Goal: Navigation & Orientation: Find specific page/section

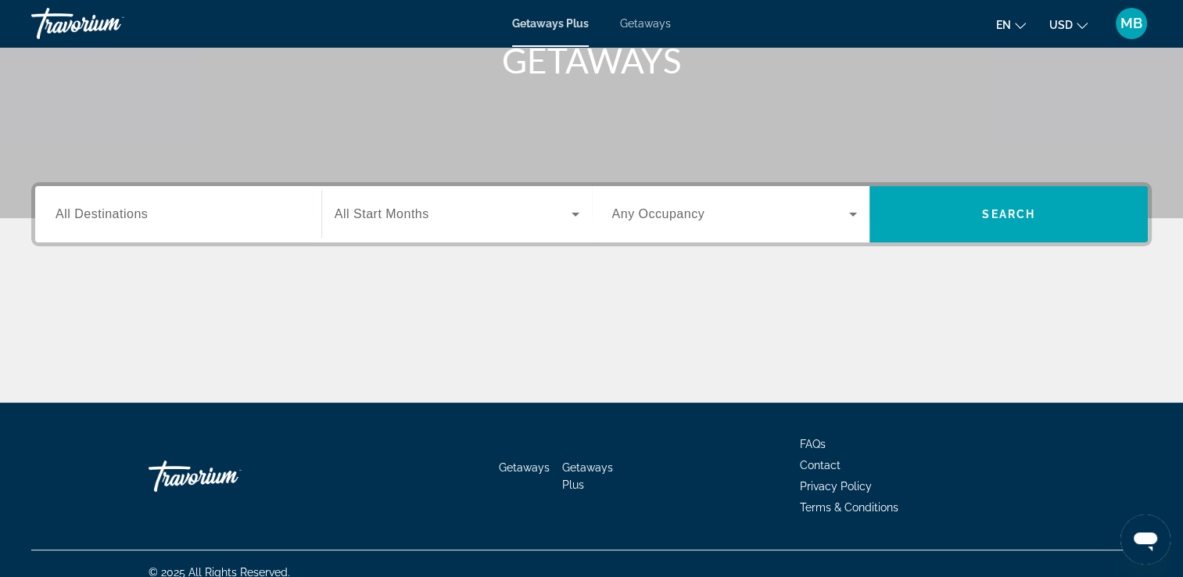
scroll to position [267, 0]
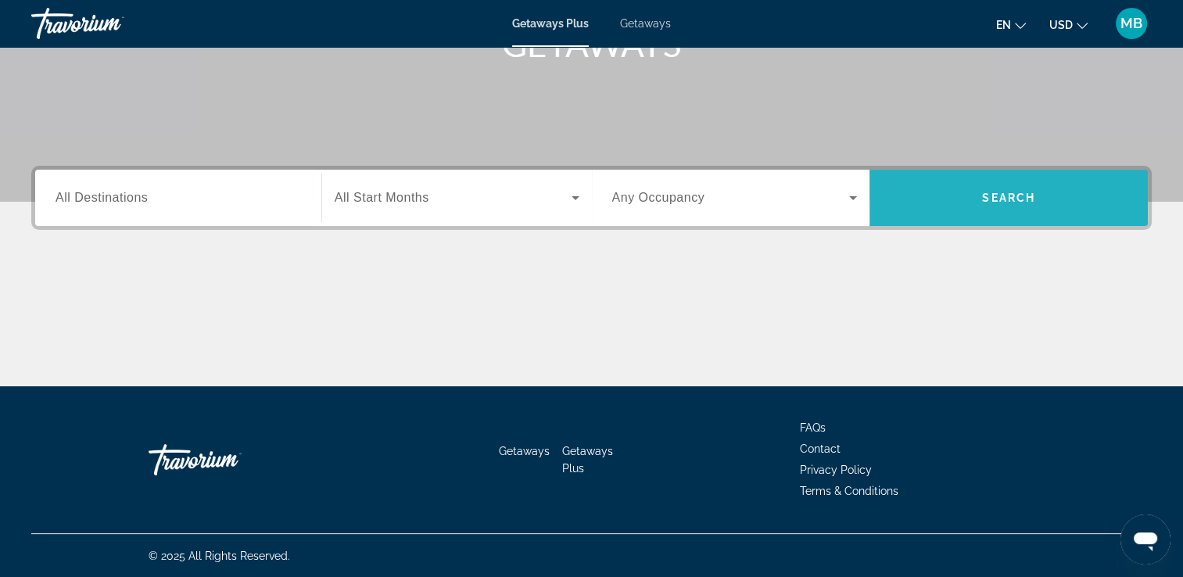
click at [1063, 180] on span "Search" at bounding box center [1009, 198] width 278 height 38
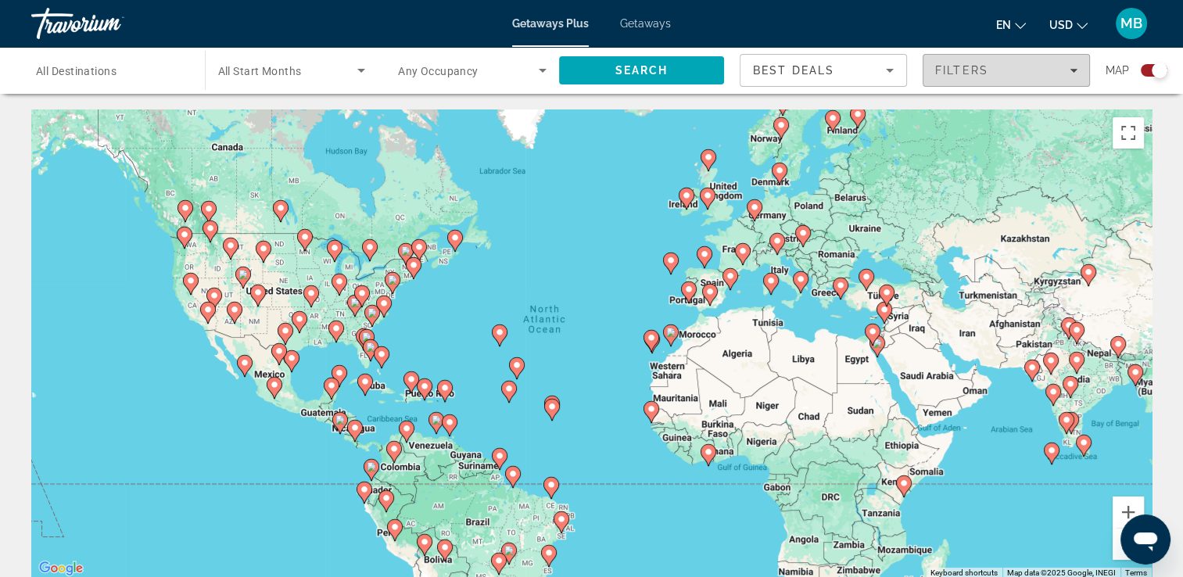
click at [1060, 70] on div "Filters" at bounding box center [1006, 70] width 142 height 13
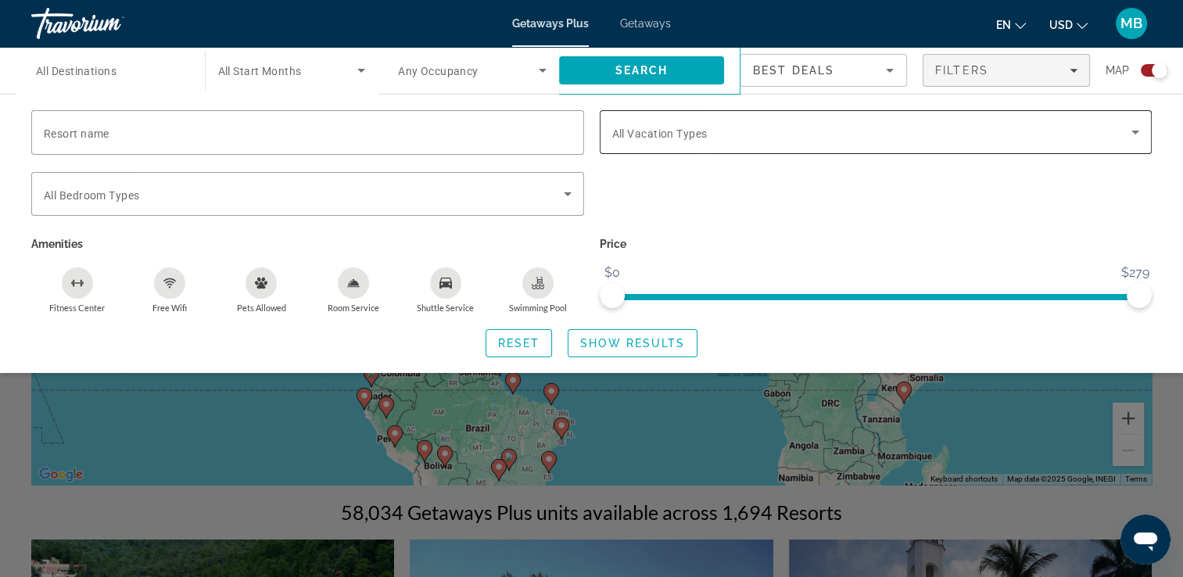
scroll to position [235, 0]
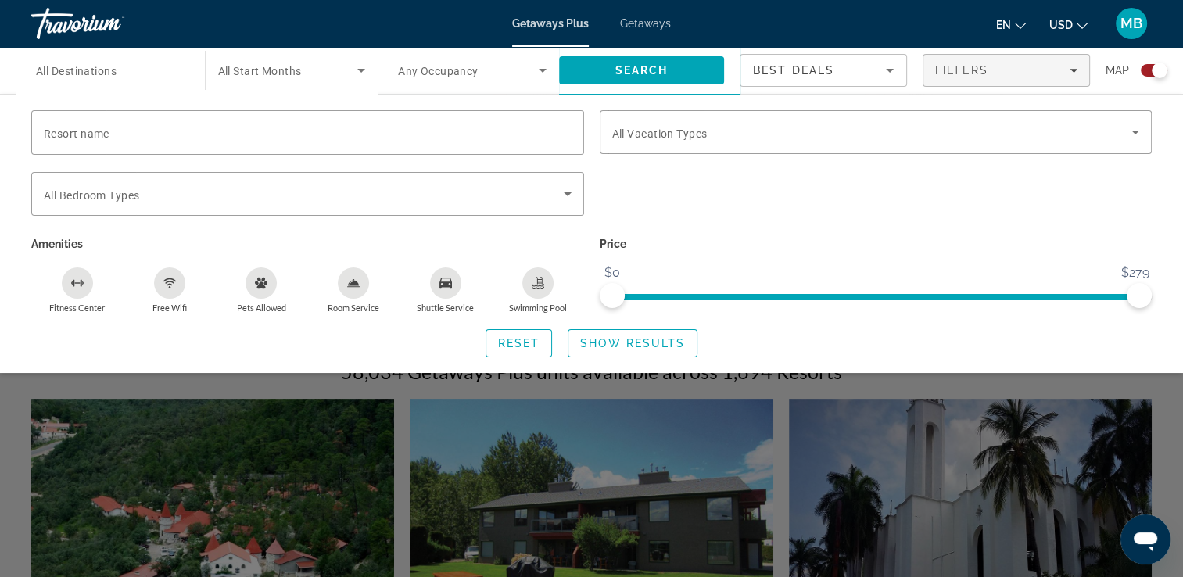
click at [1158, 30] on div "Getaways Plus Getaways en English Español Français Italiano Português русский U…" at bounding box center [591, 23] width 1183 height 41
click at [1135, 349] on div "Reset Show Results" at bounding box center [591, 343] width 1121 height 28
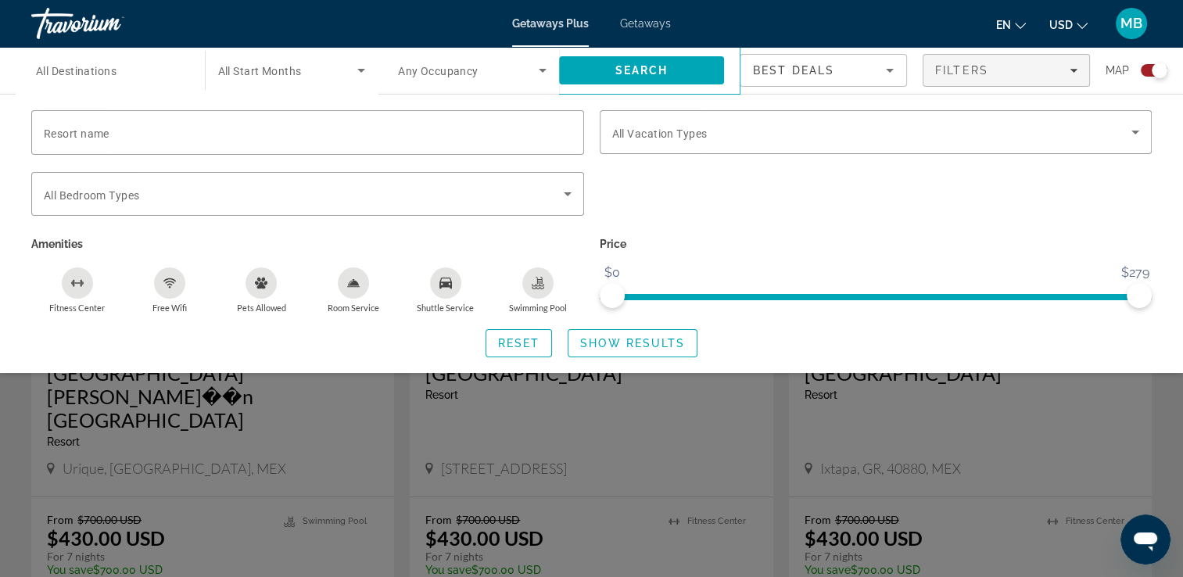
scroll to position [547, 0]
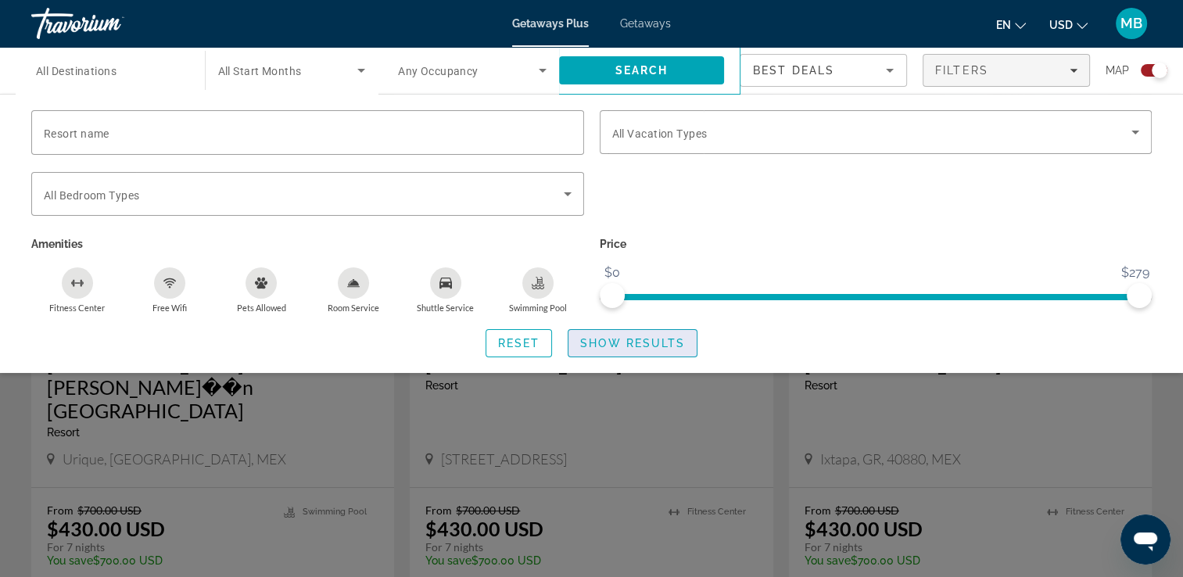
click at [669, 333] on span "Search widget" at bounding box center [632, 344] width 128 height 38
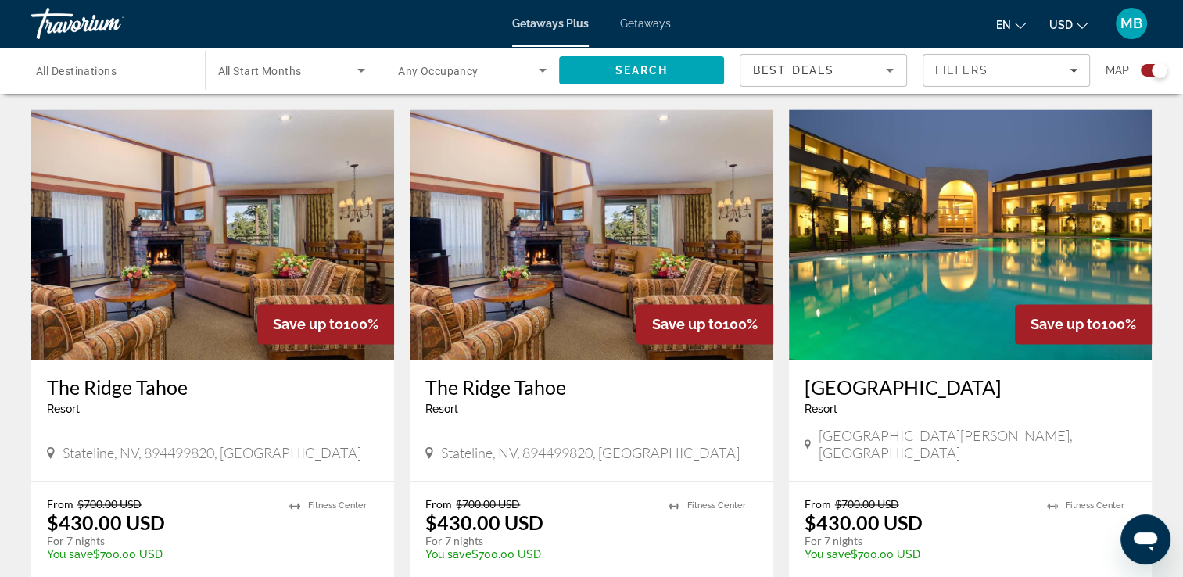
scroll to position [2424, 0]
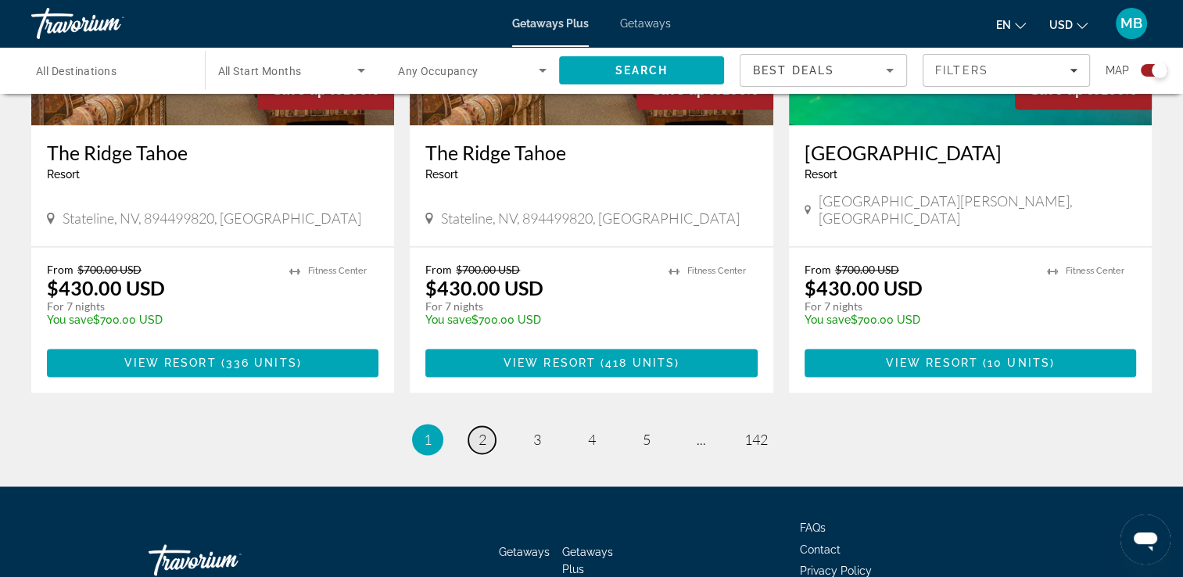
click at [479, 431] on span "2" at bounding box center [483, 439] width 8 height 17
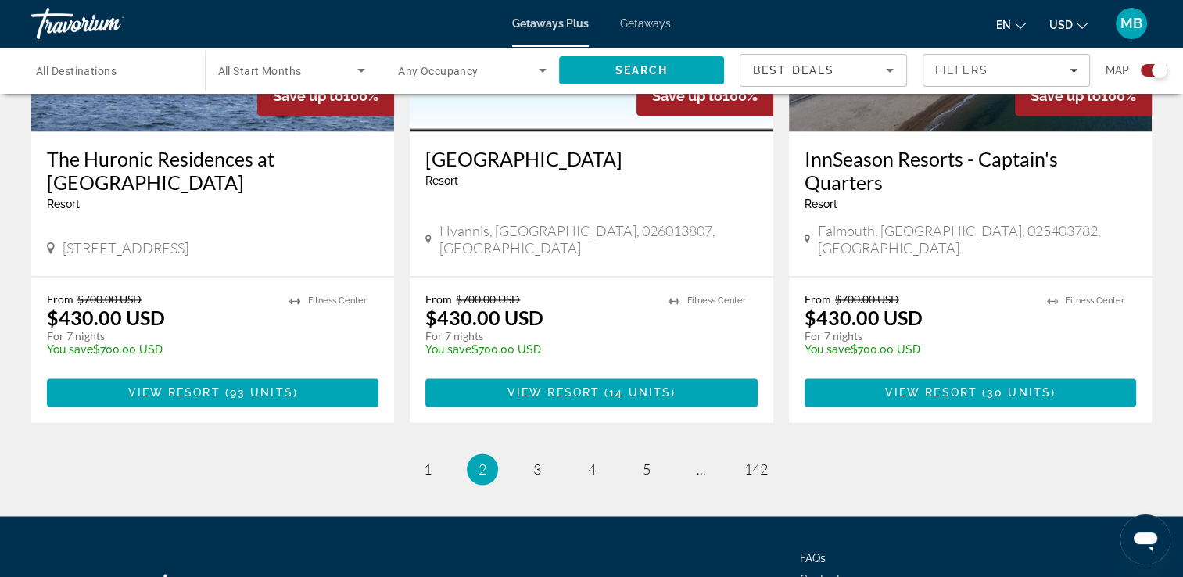
scroll to position [2506, 0]
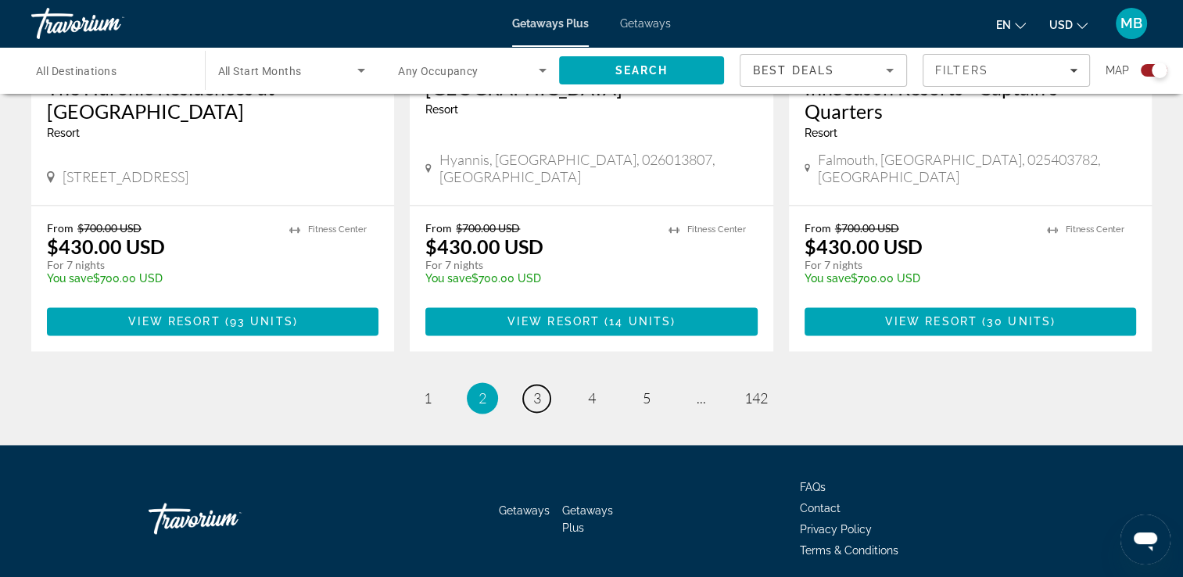
click at [550, 385] on link "page 3" at bounding box center [536, 398] width 27 height 27
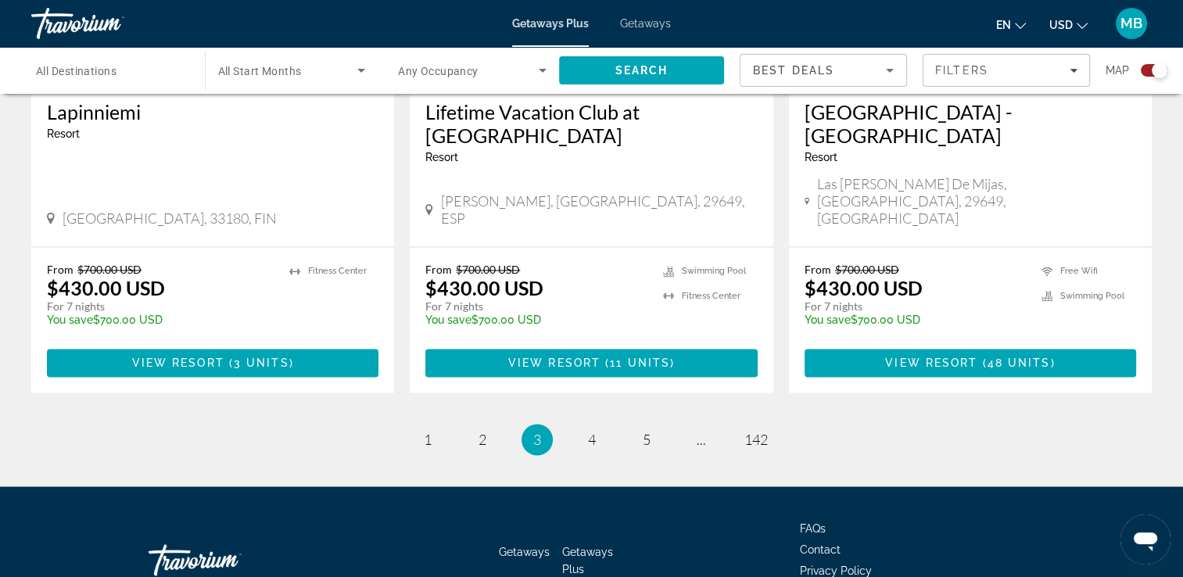
scroll to position [2459, 0]
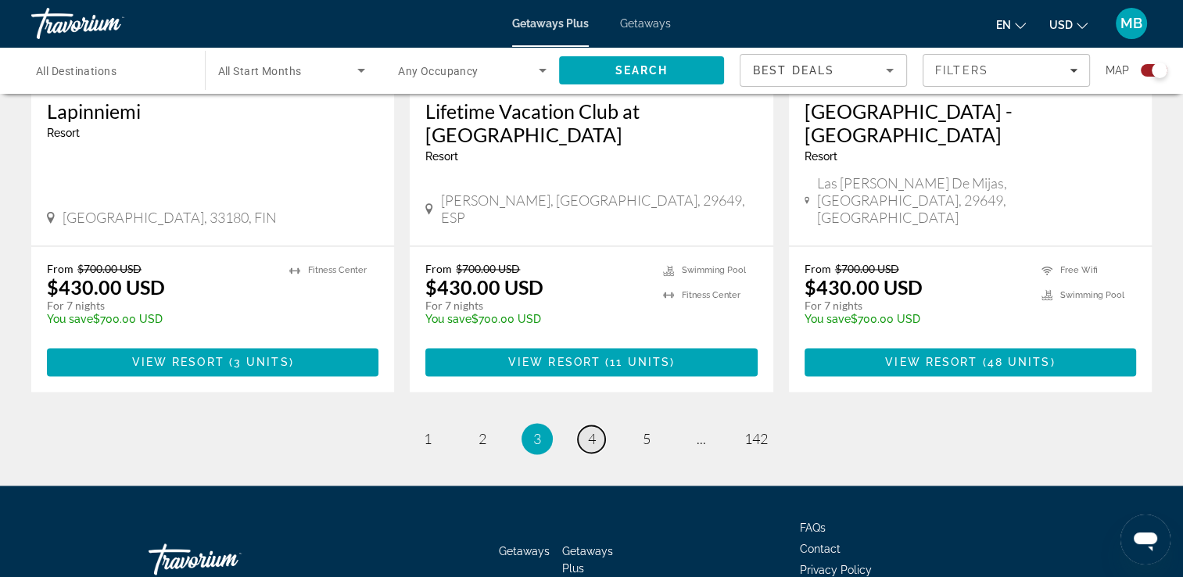
click at [589, 430] on span "4" at bounding box center [592, 438] width 8 height 17
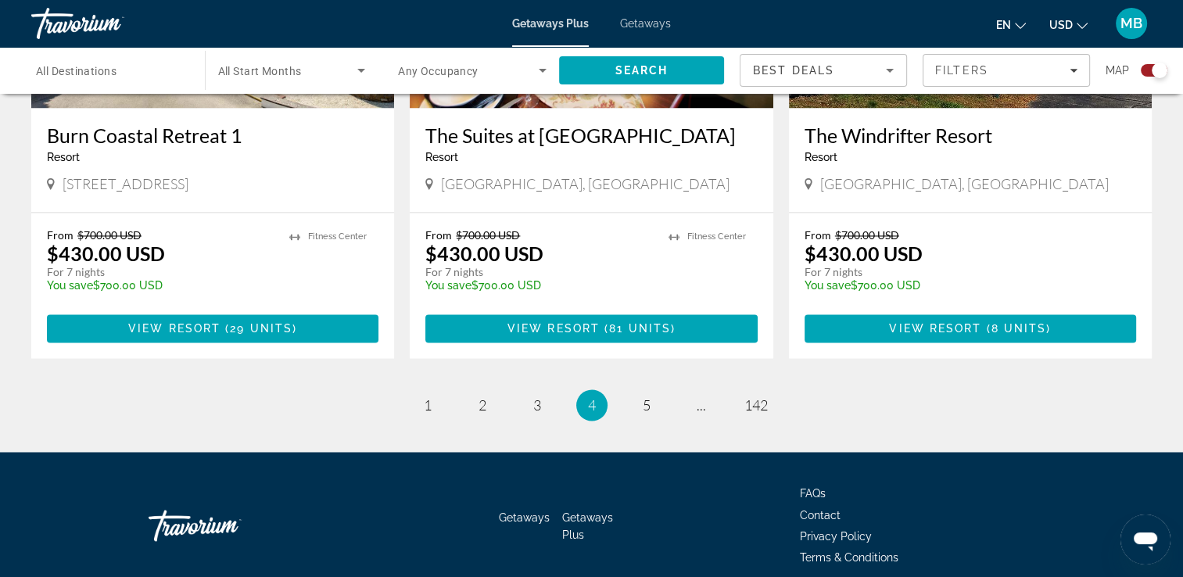
scroll to position [2459, 0]
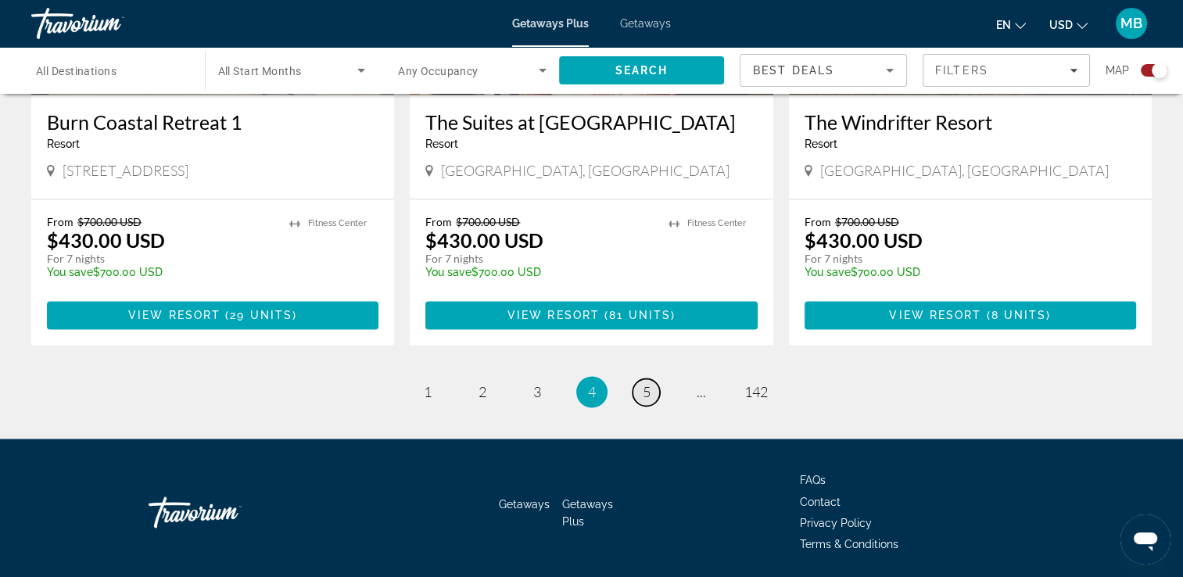
click at [643, 383] on span "5" at bounding box center [647, 391] width 8 height 17
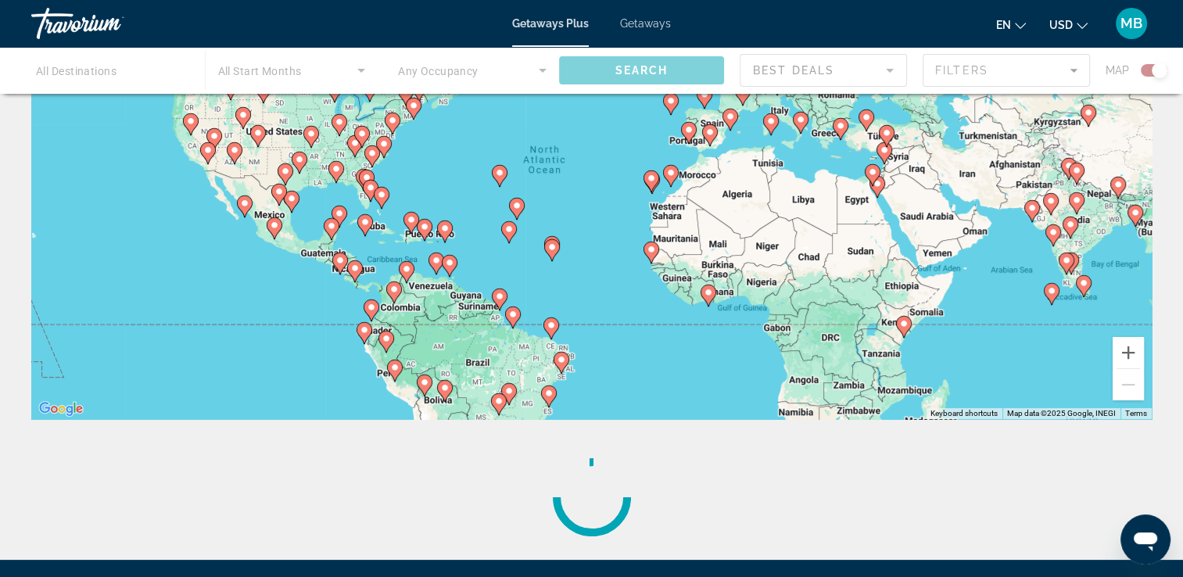
scroll to position [333, 0]
